Goal: Find specific page/section: Find specific page/section

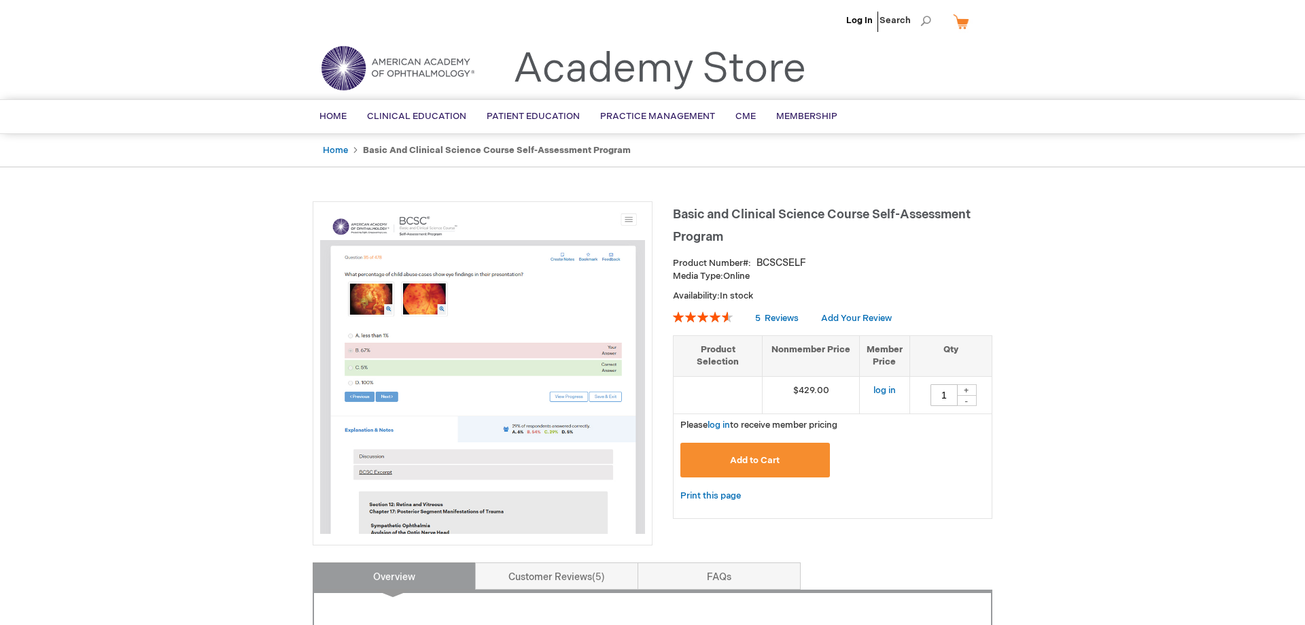
type input "1"
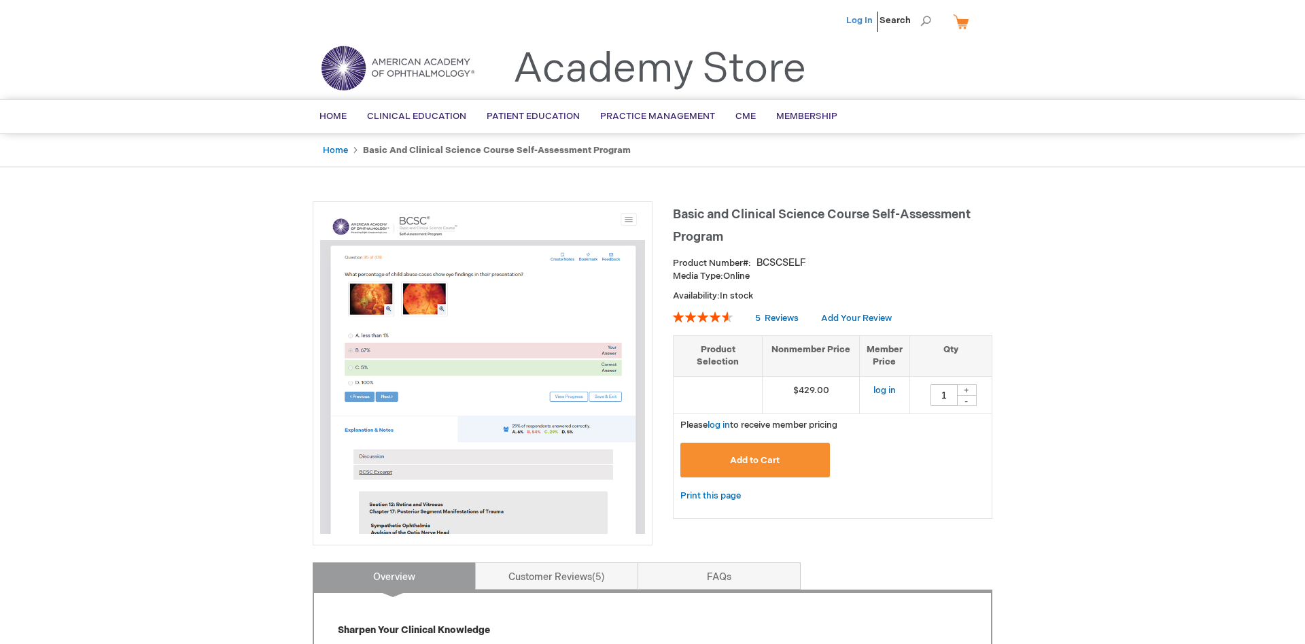
click at [862, 20] on link "Log In" at bounding box center [859, 20] width 27 height 11
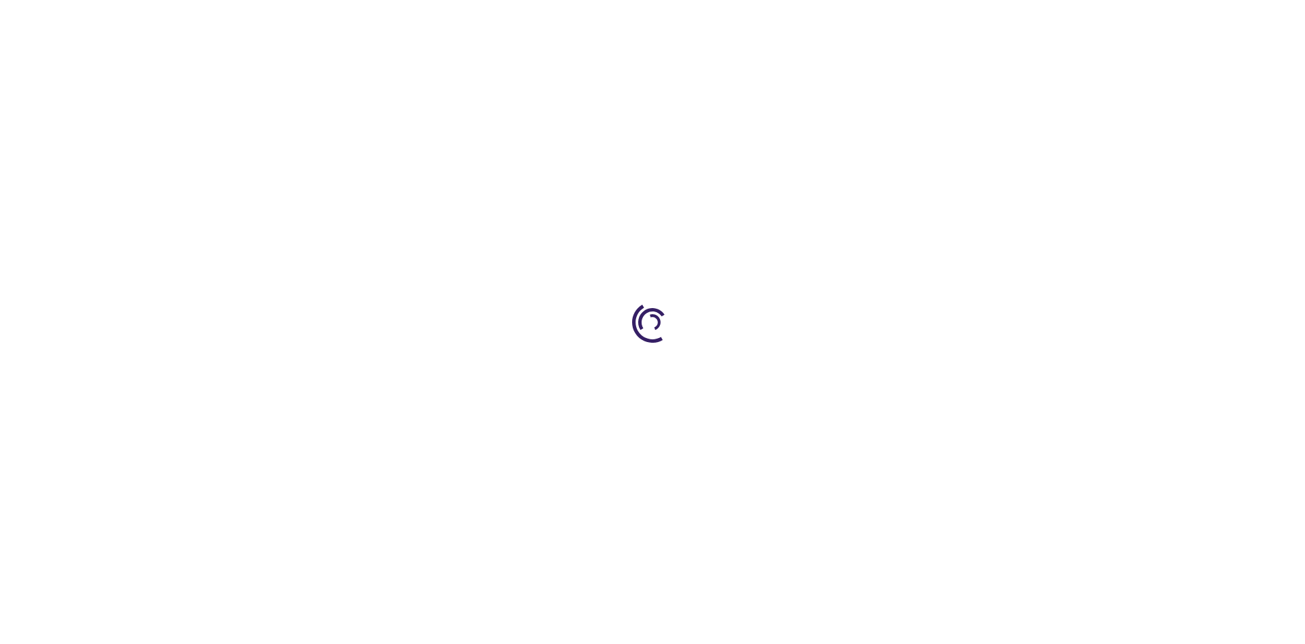
type input "1"
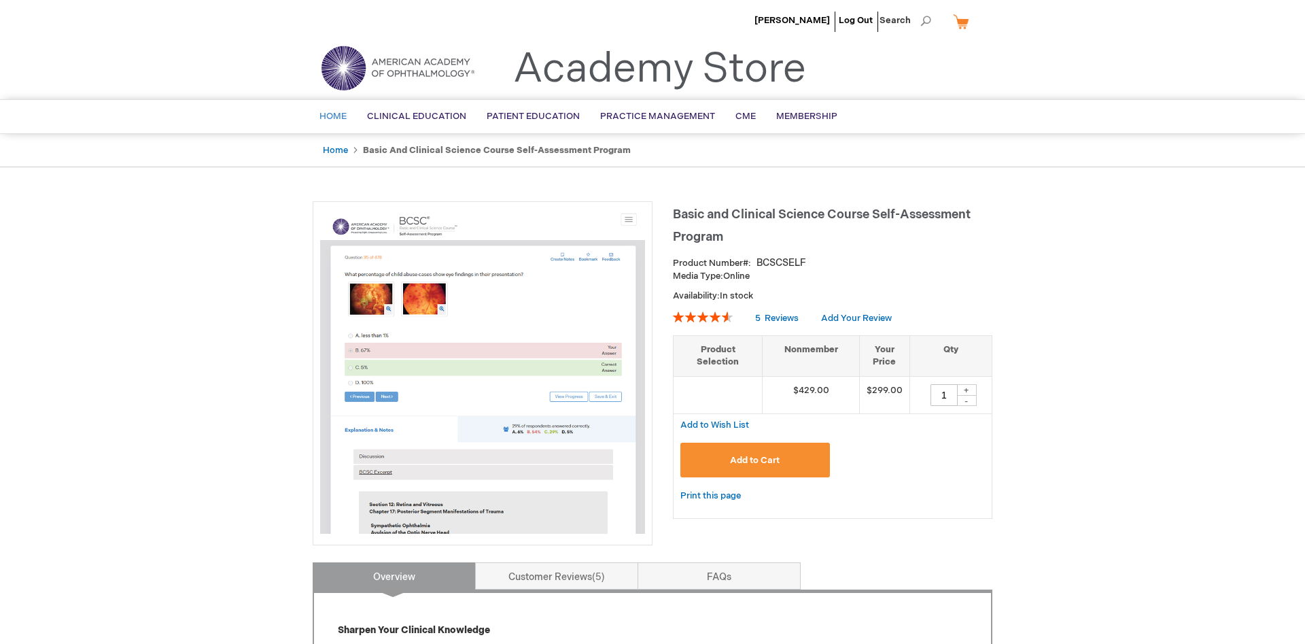
click at [351, 115] on link "Home" at bounding box center [333, 116] width 48 height 33
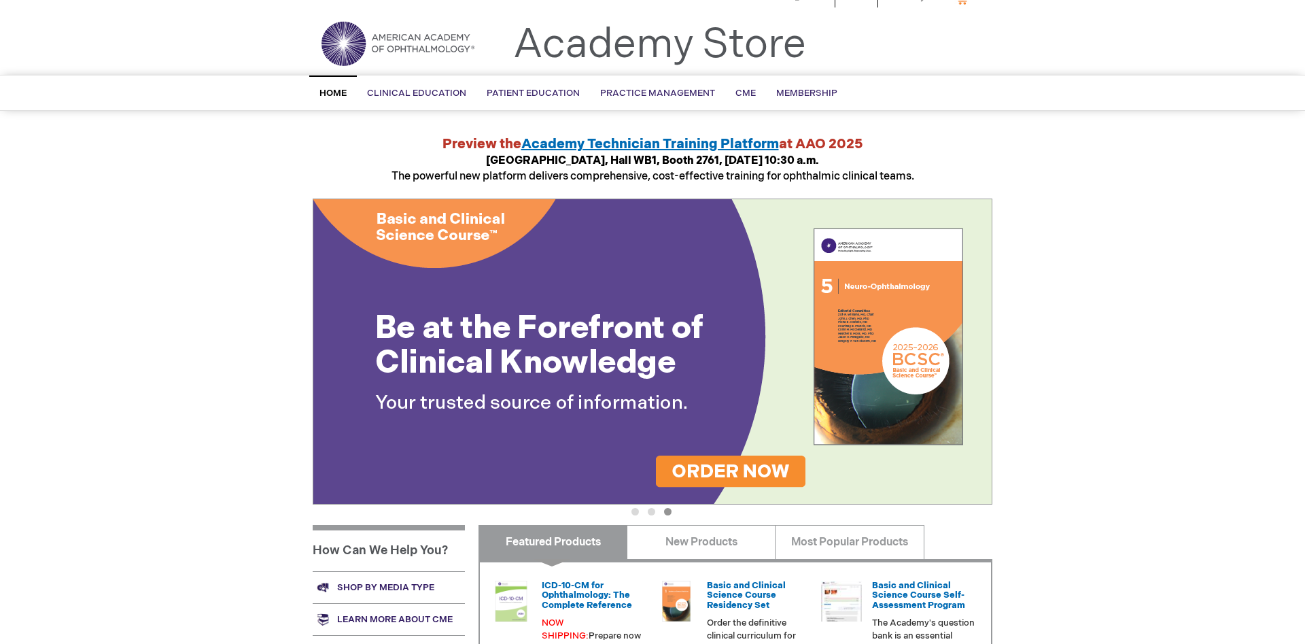
scroll to position [378, 0]
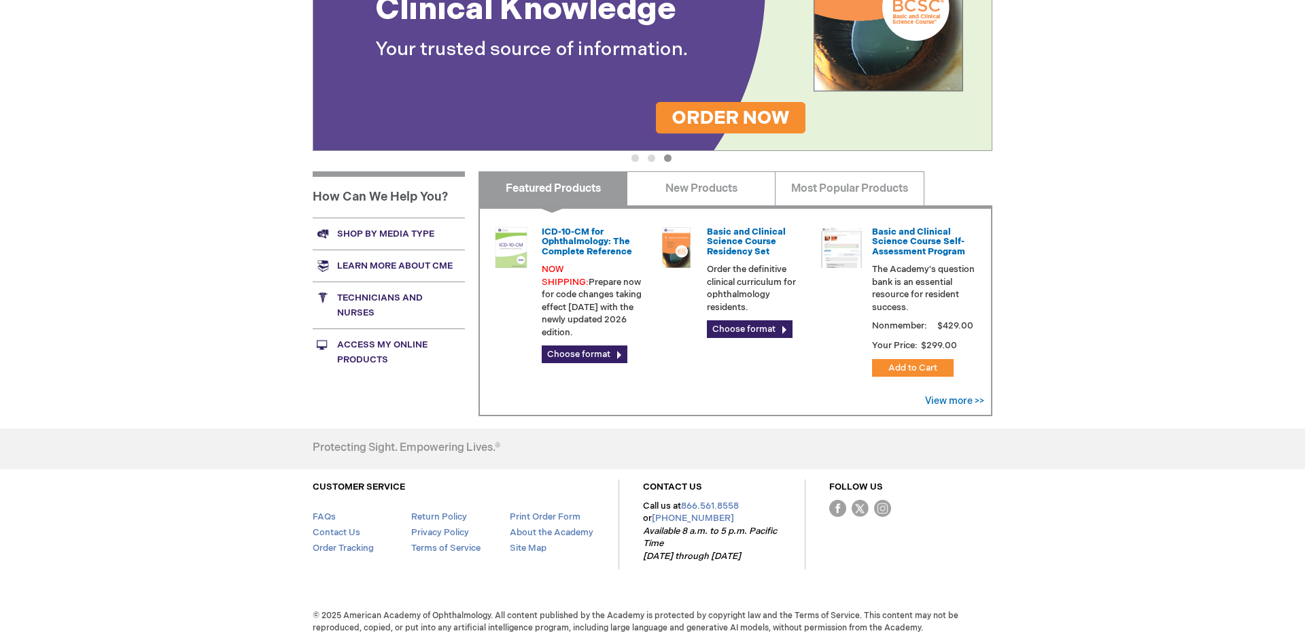
click at [341, 347] on link "Access My Online Products" at bounding box center [389, 351] width 152 height 47
